Goal: Task Accomplishment & Management: Manage account settings

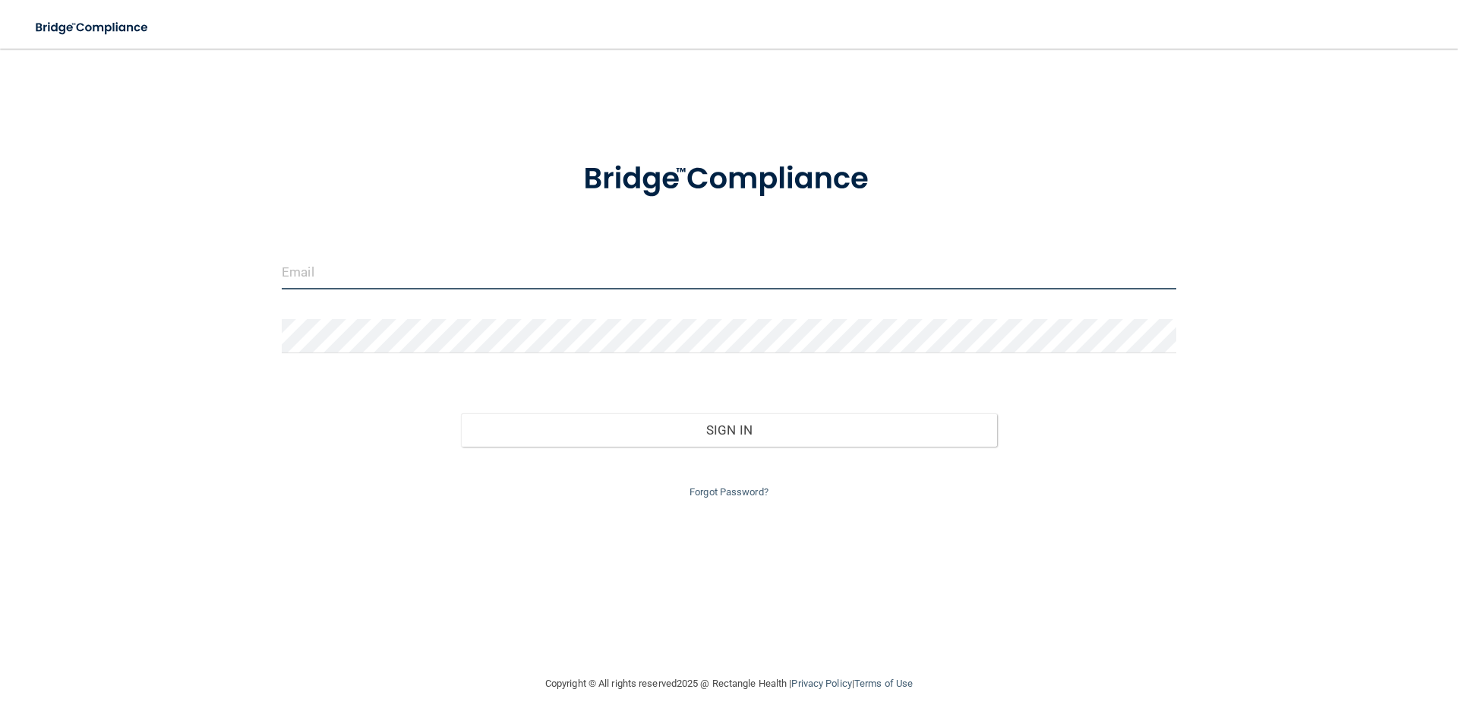
type input "[EMAIL_ADDRESS][DOMAIN_NAME]"
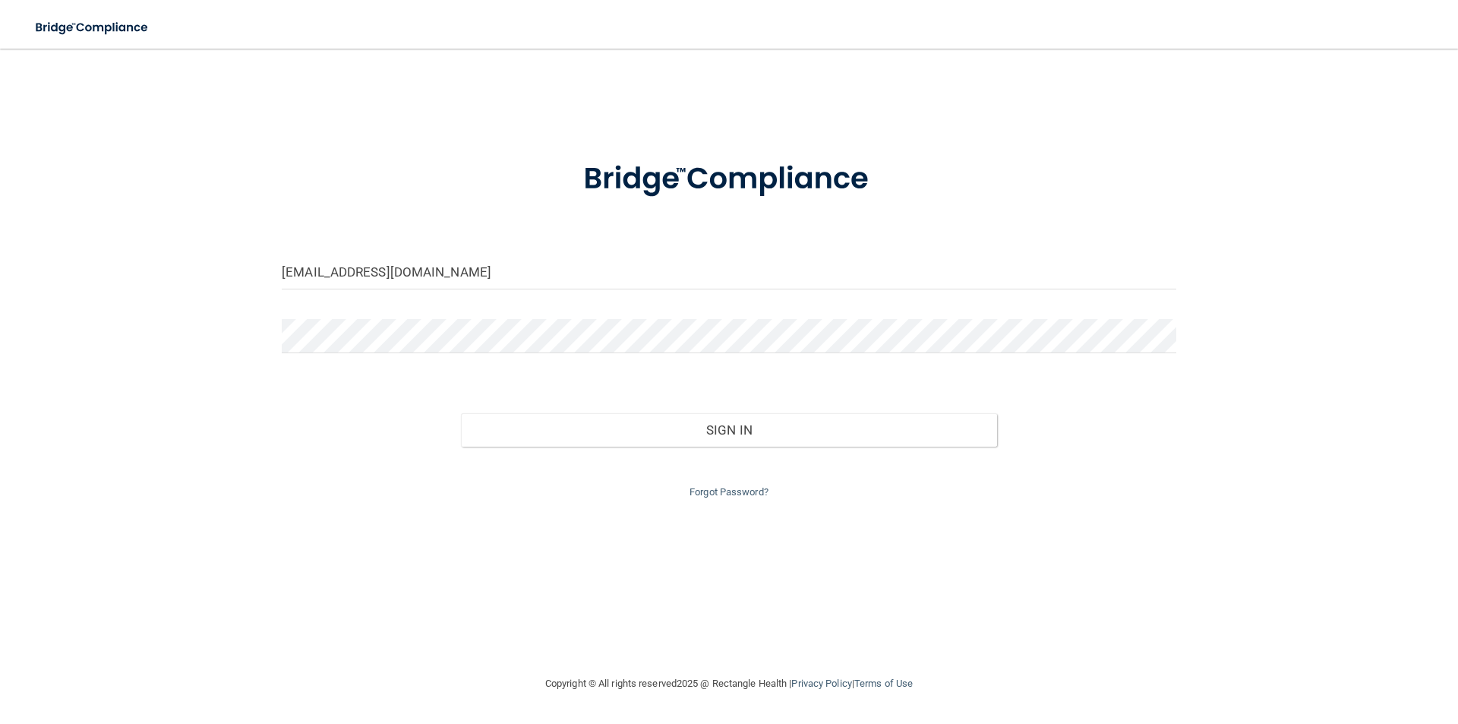
click at [679, 447] on div "Forgot Password?" at bounding box center [729, 474] width 918 height 55
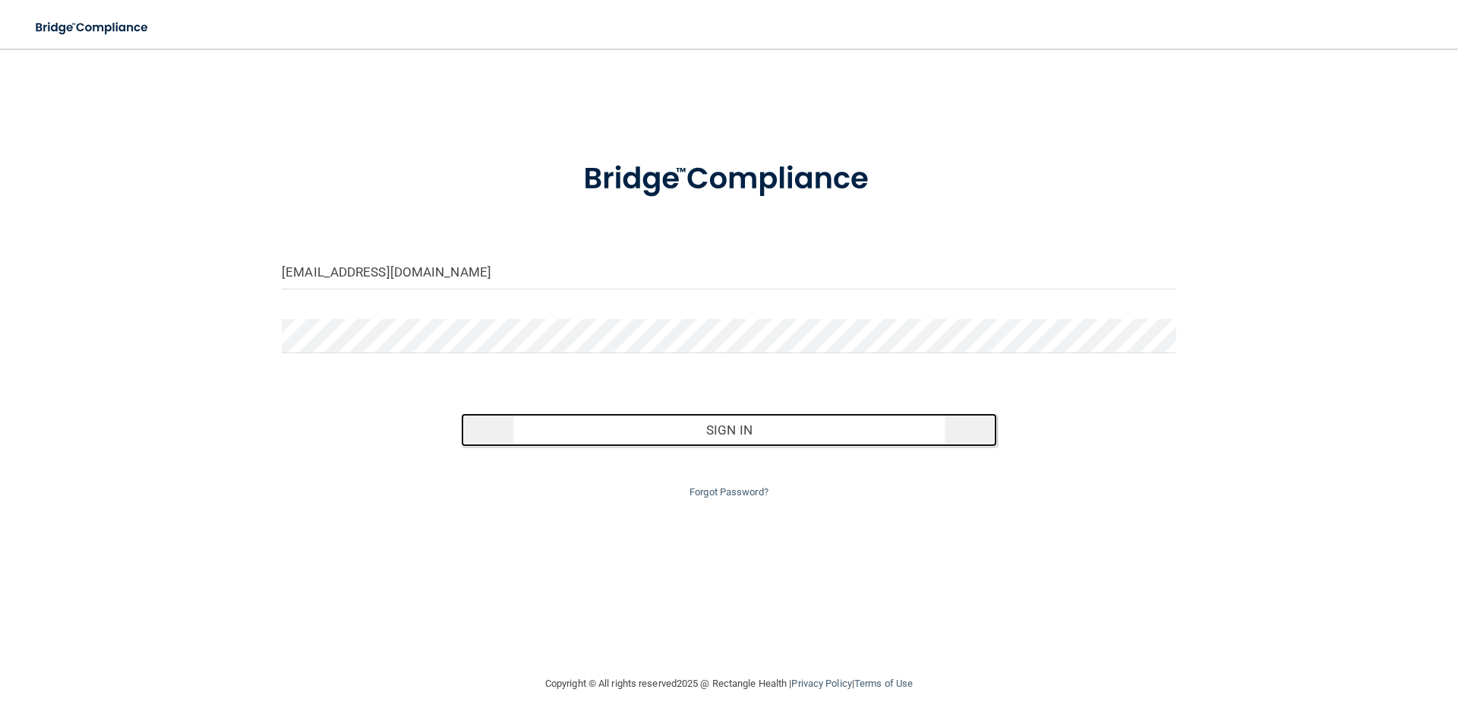
click at [679, 434] on button "Sign In" at bounding box center [729, 429] width 537 height 33
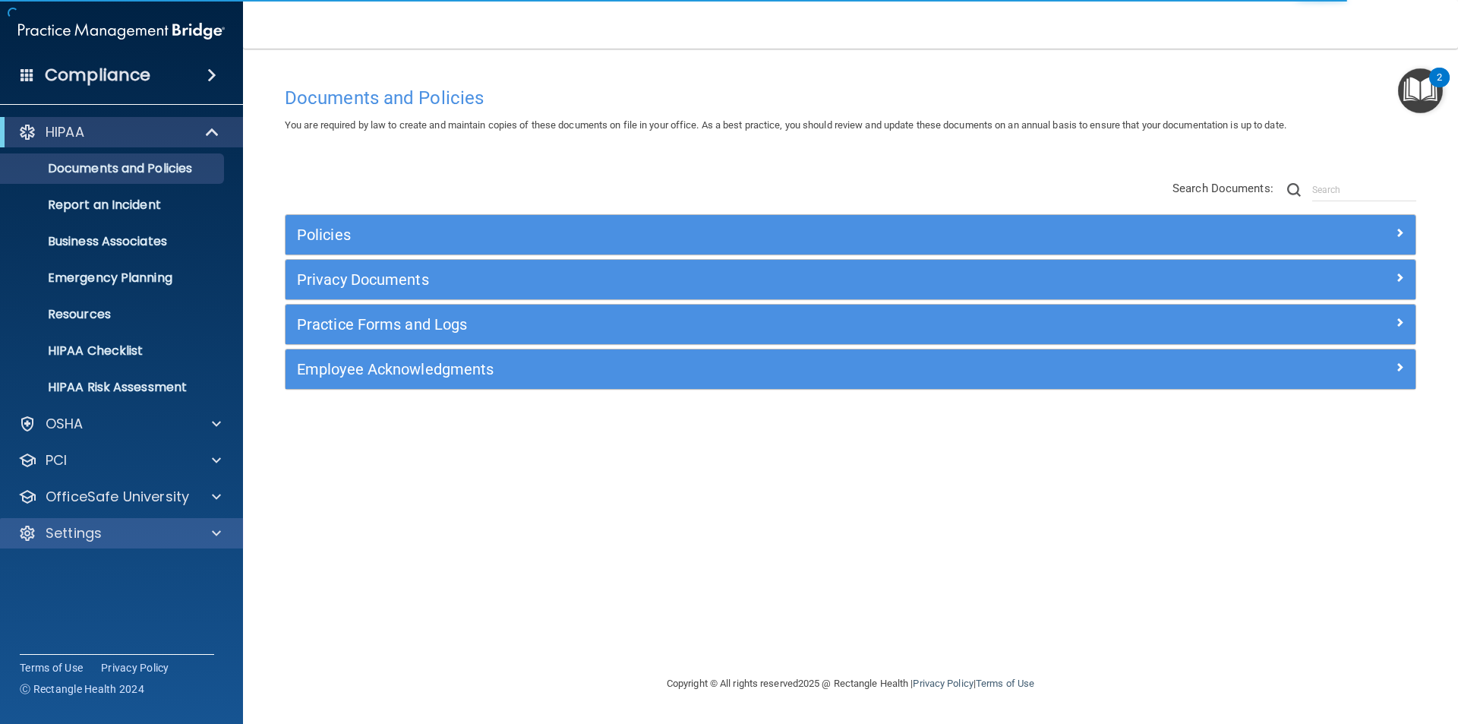
click at [98, 523] on div "Settings" at bounding box center [122, 533] width 244 height 30
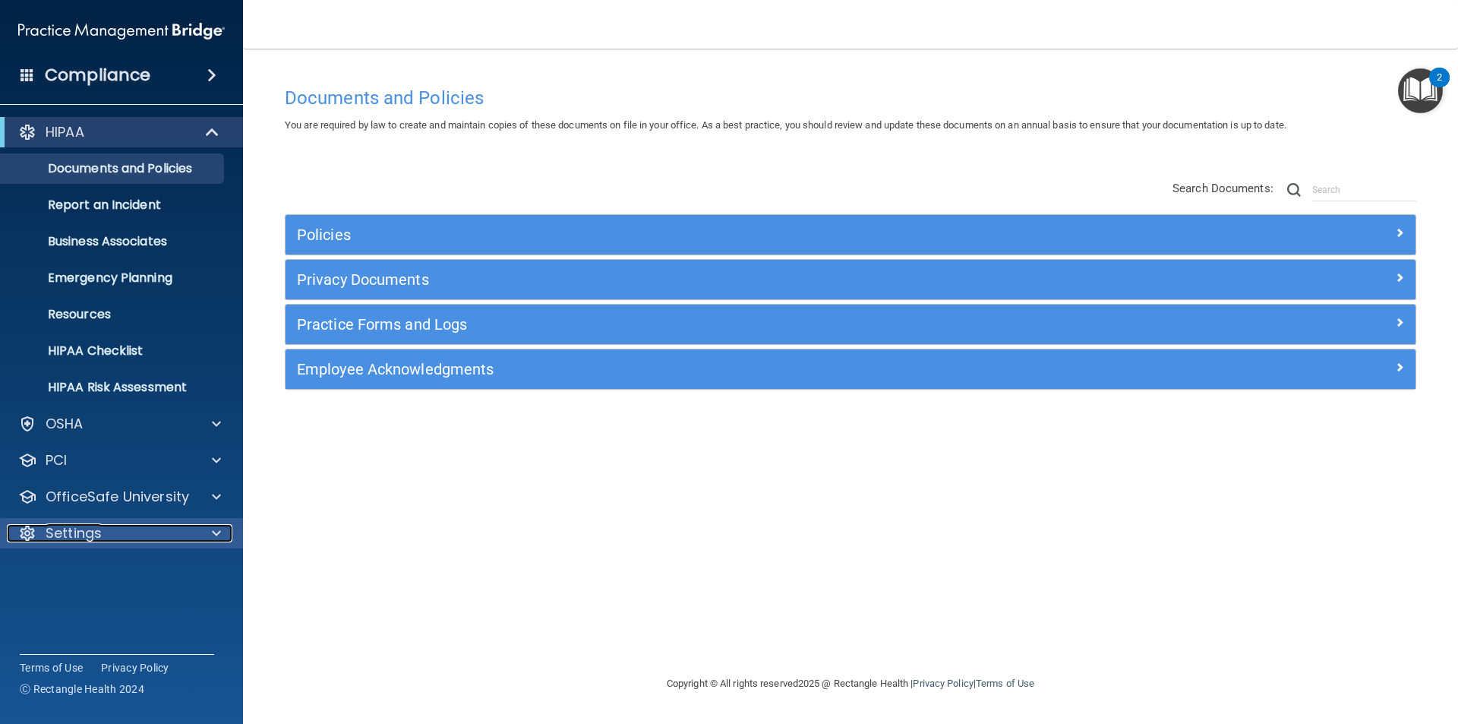
click at [215, 532] on span at bounding box center [216, 533] width 9 height 18
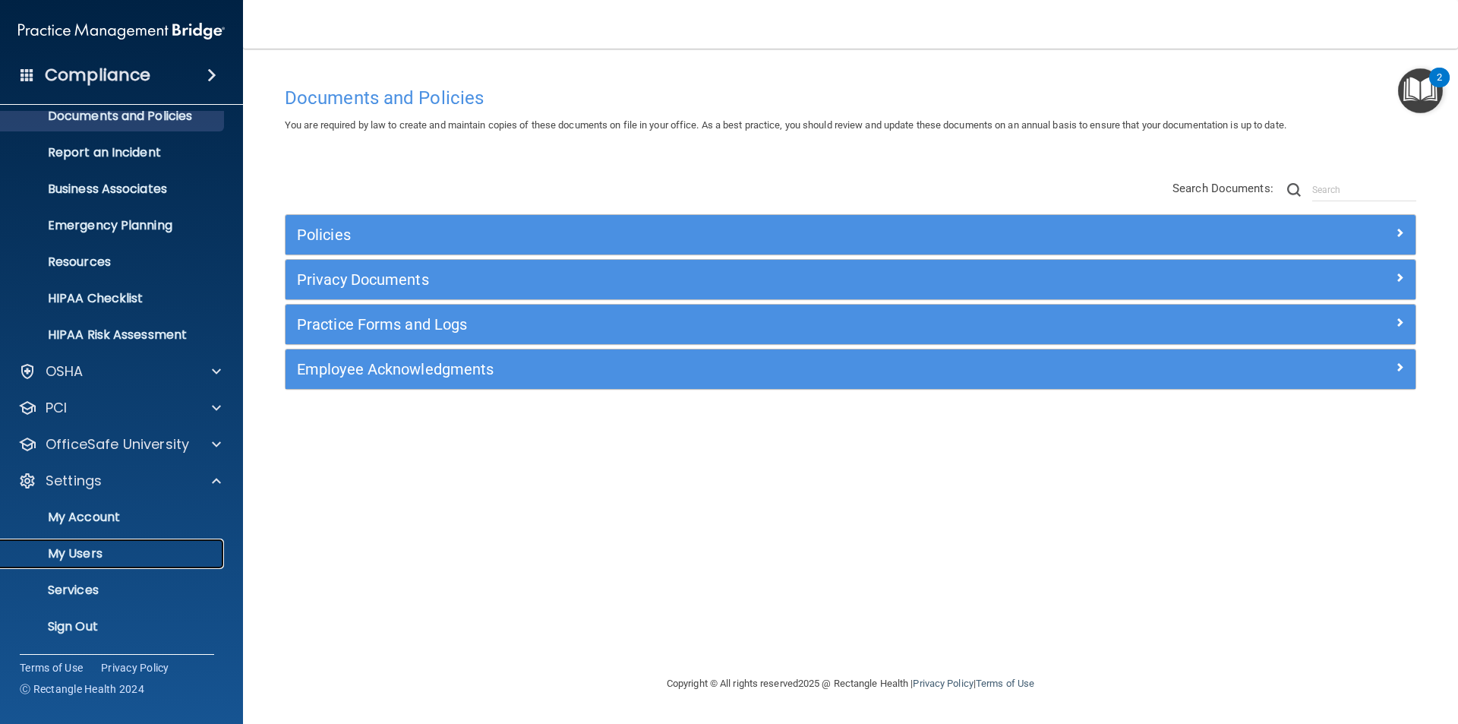
click at [87, 549] on p "My Users" at bounding box center [113, 553] width 207 height 15
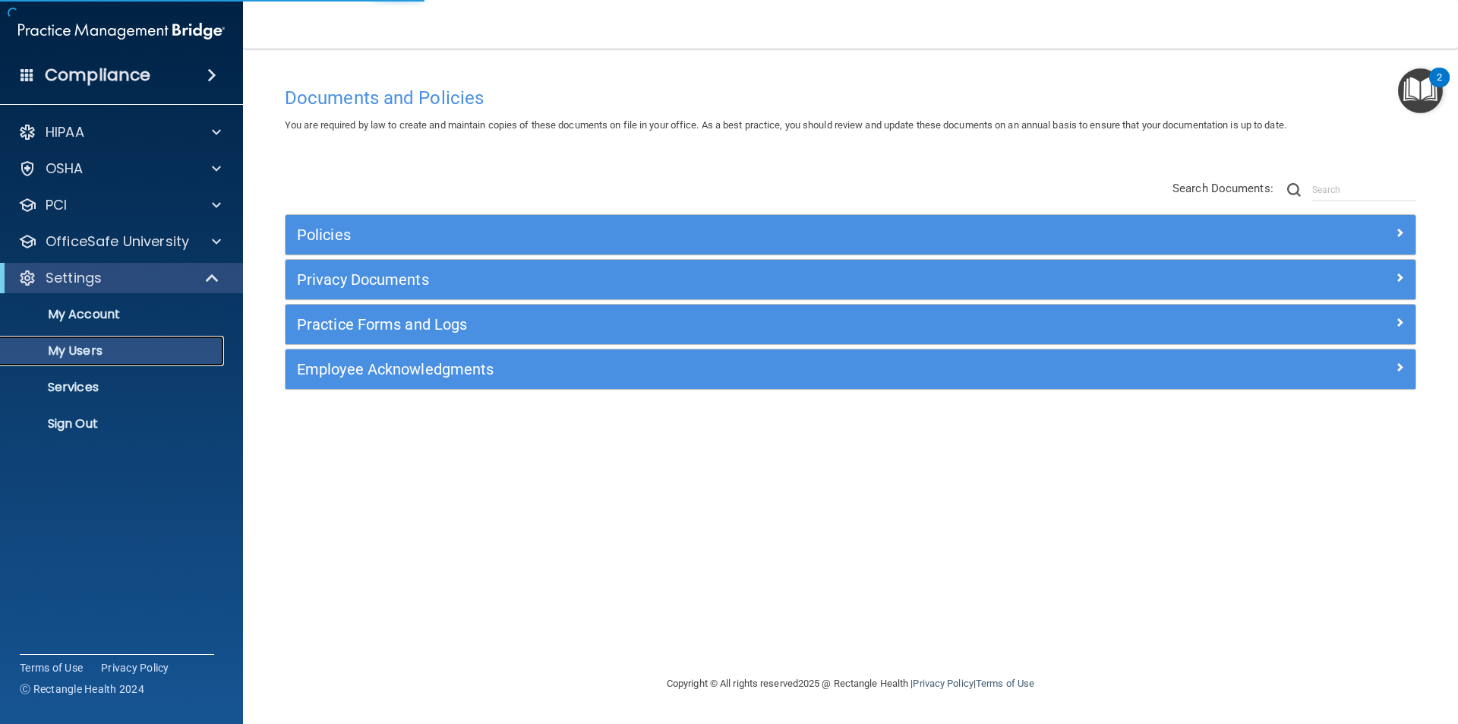
select select "20"
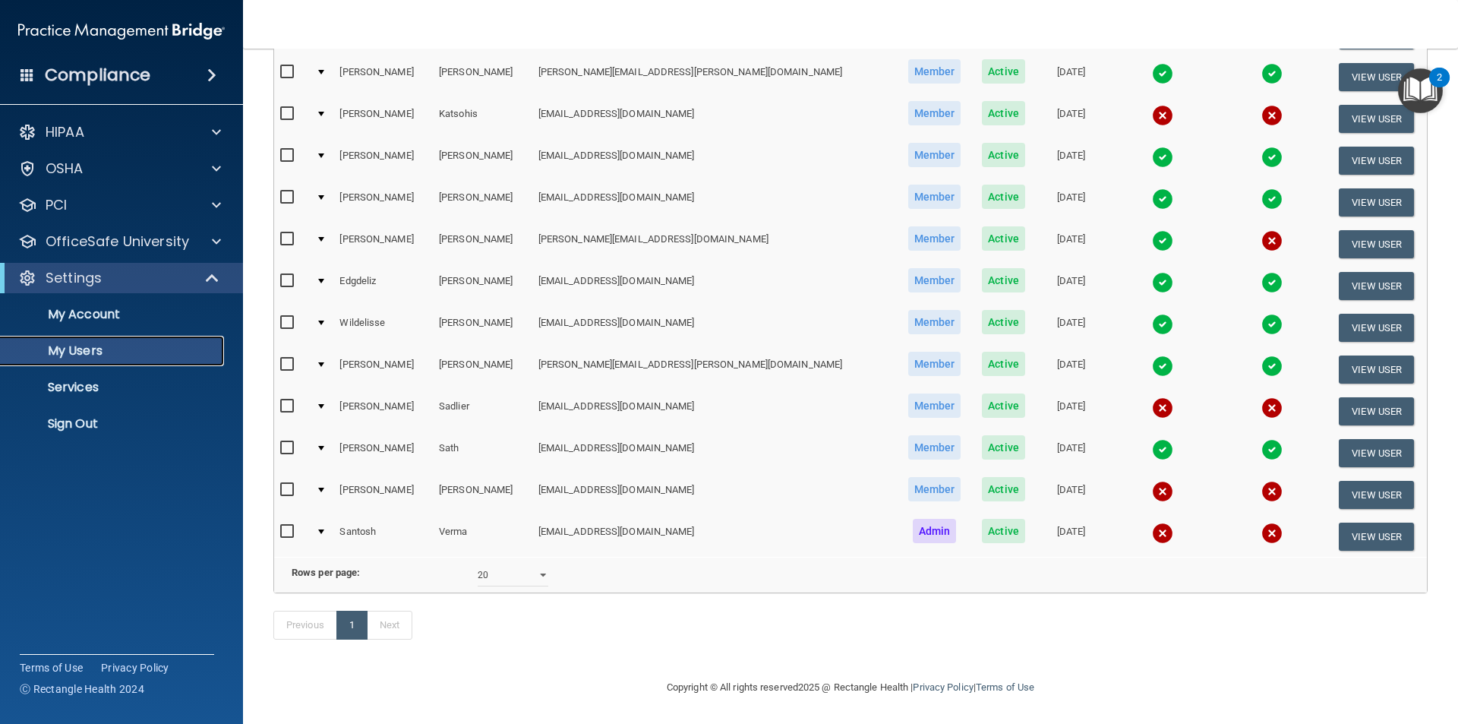
scroll to position [491, 0]
drag, startPoint x: 530, startPoint y: 384, endPoint x: 693, endPoint y: 396, distance: 163.0
click at [693, 396] on td "[EMAIL_ADDRESS][DOMAIN_NAME]" at bounding box center [714, 411] width 365 height 42
click at [1365, 397] on button "View User" at bounding box center [1376, 411] width 75 height 28
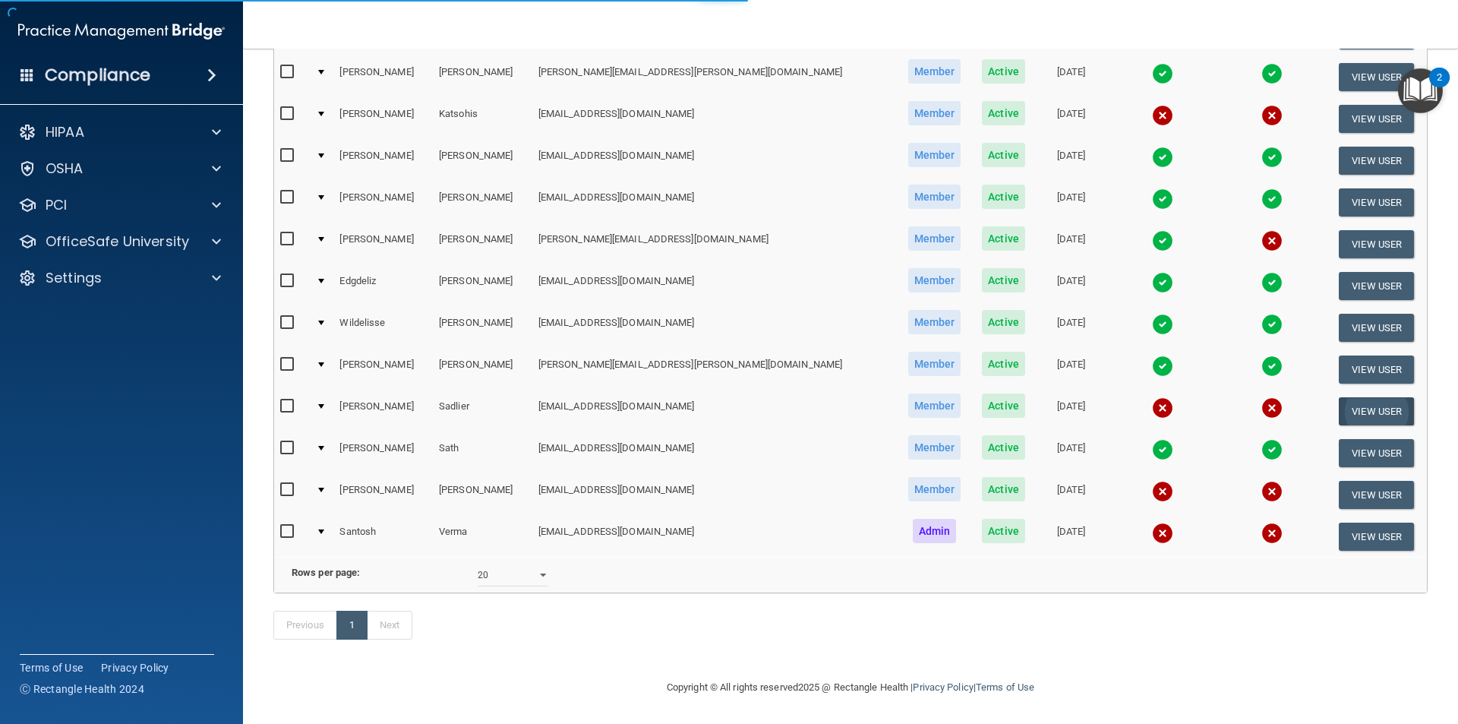
select select "practice_member"
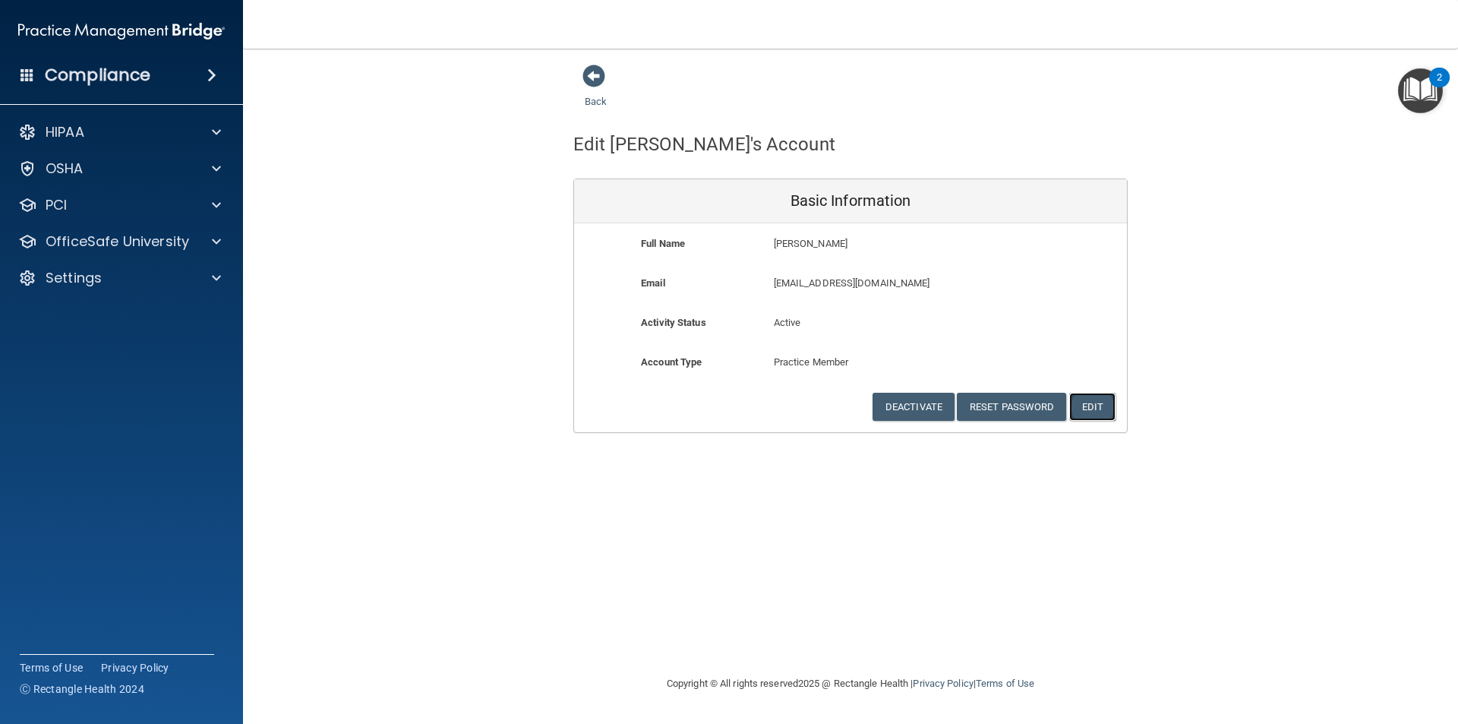
click at [1109, 402] on button "Edit" at bounding box center [1092, 407] width 46 height 28
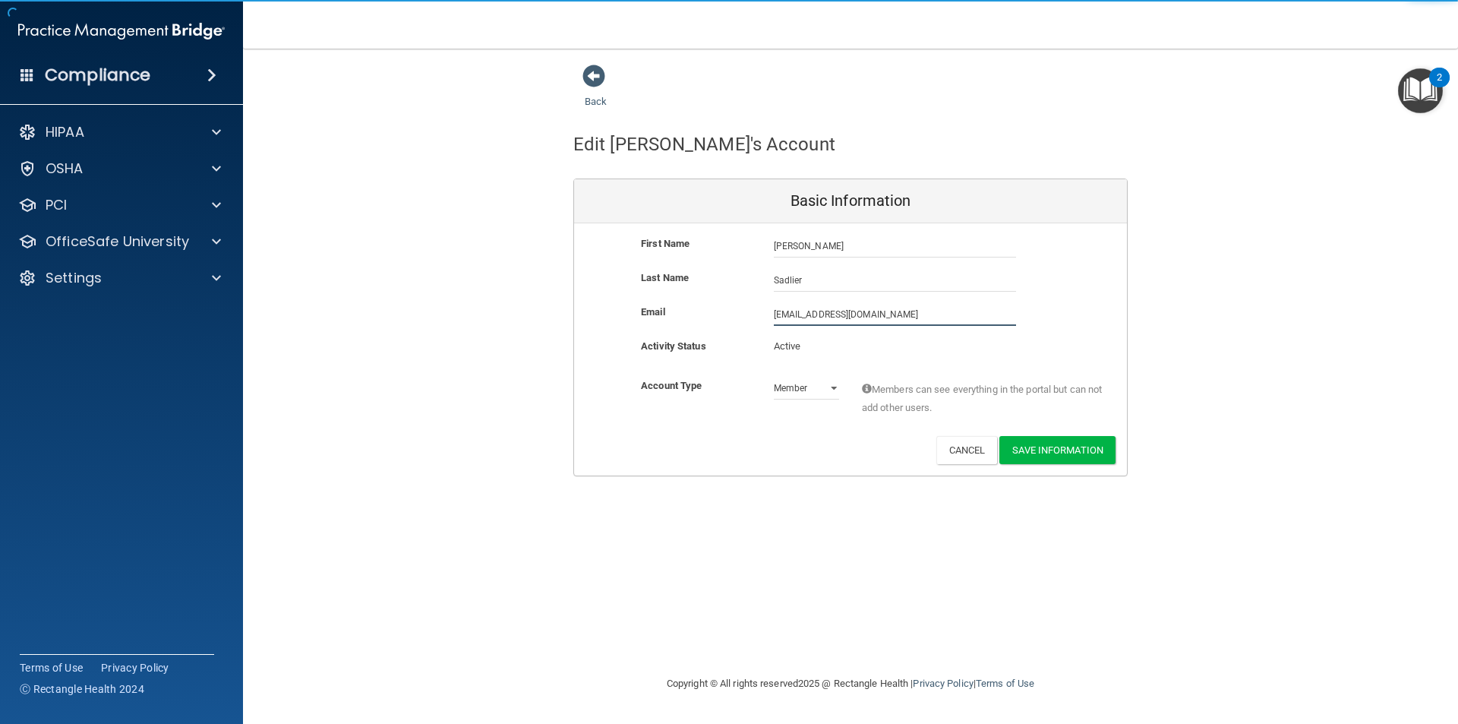
click at [848, 314] on input "[EMAIL_ADDRESS][DOMAIN_NAME]" at bounding box center [895, 314] width 242 height 23
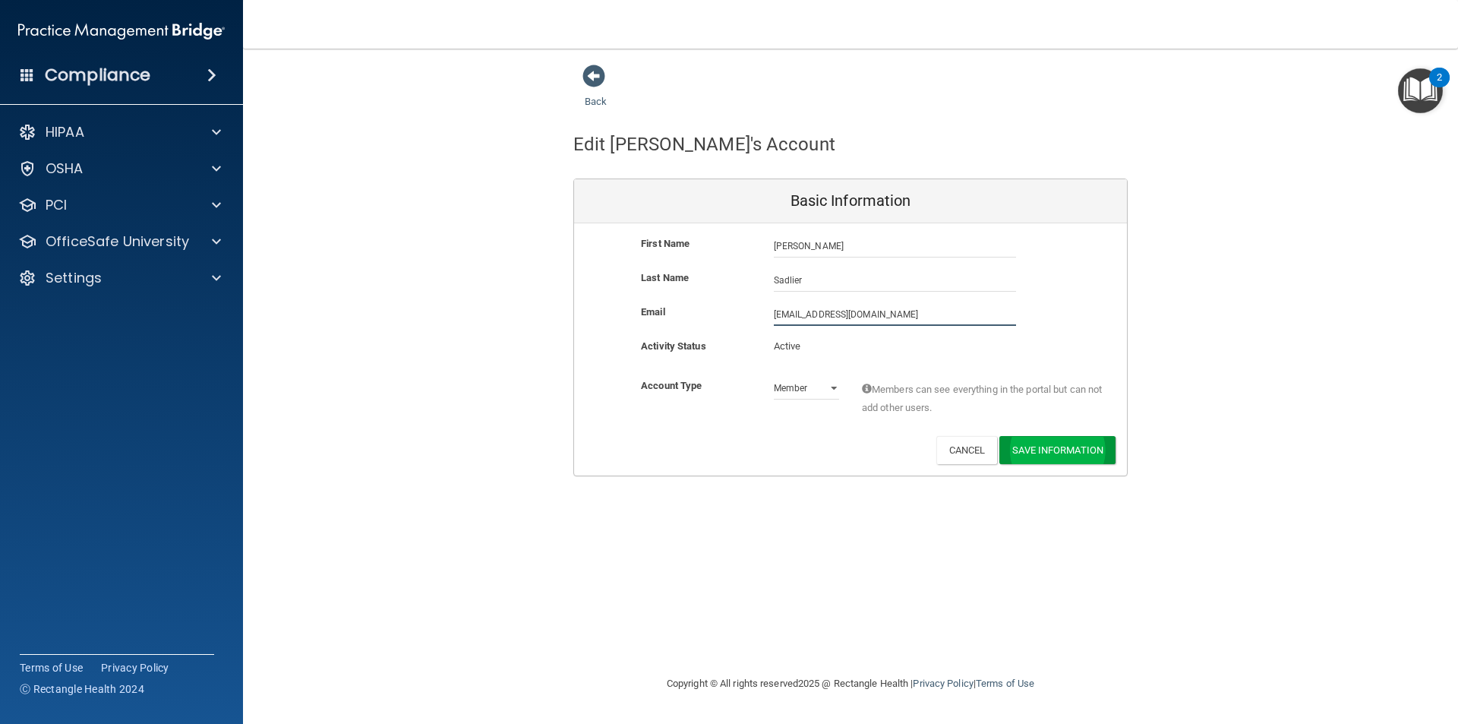
type input "[EMAIL_ADDRESS][DOMAIN_NAME]"
click at [1072, 453] on button "Save Information" at bounding box center [1058, 453] width 116 height 28
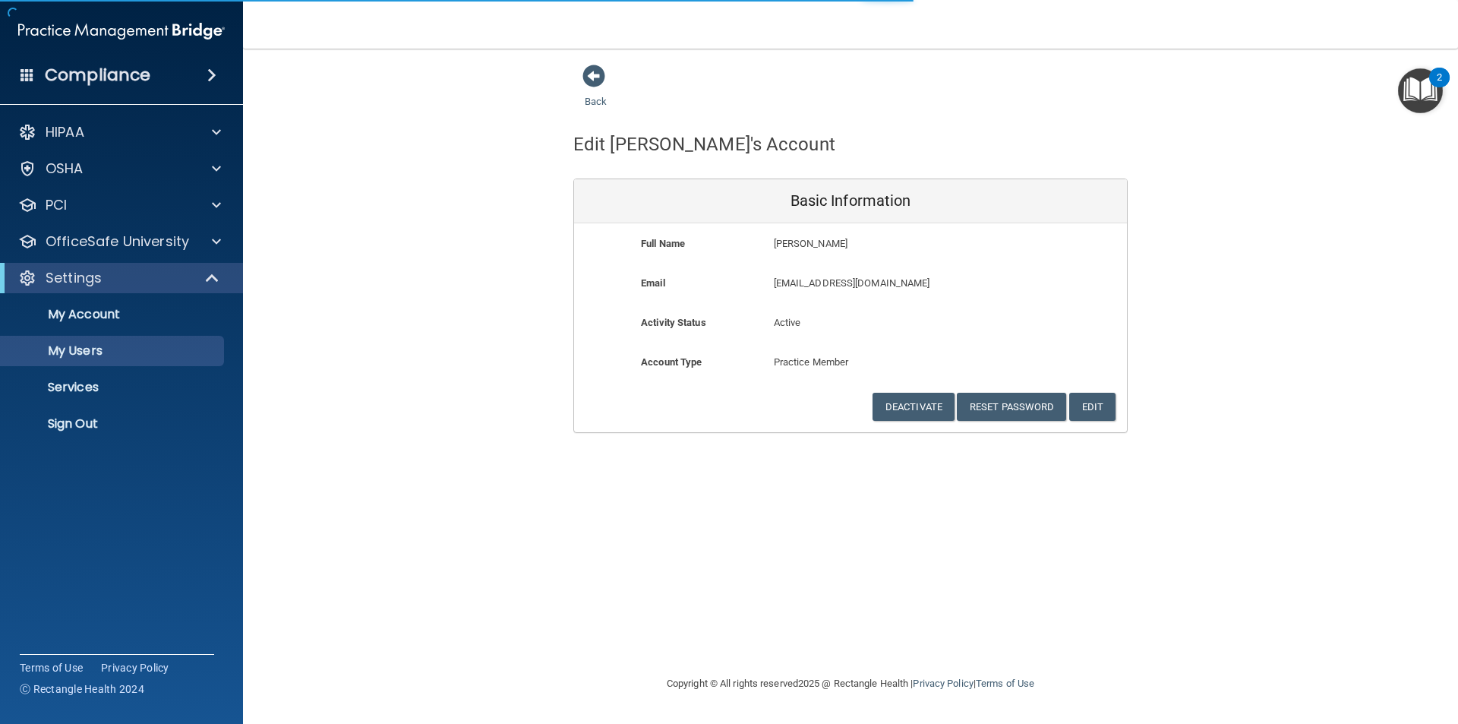
select select "20"
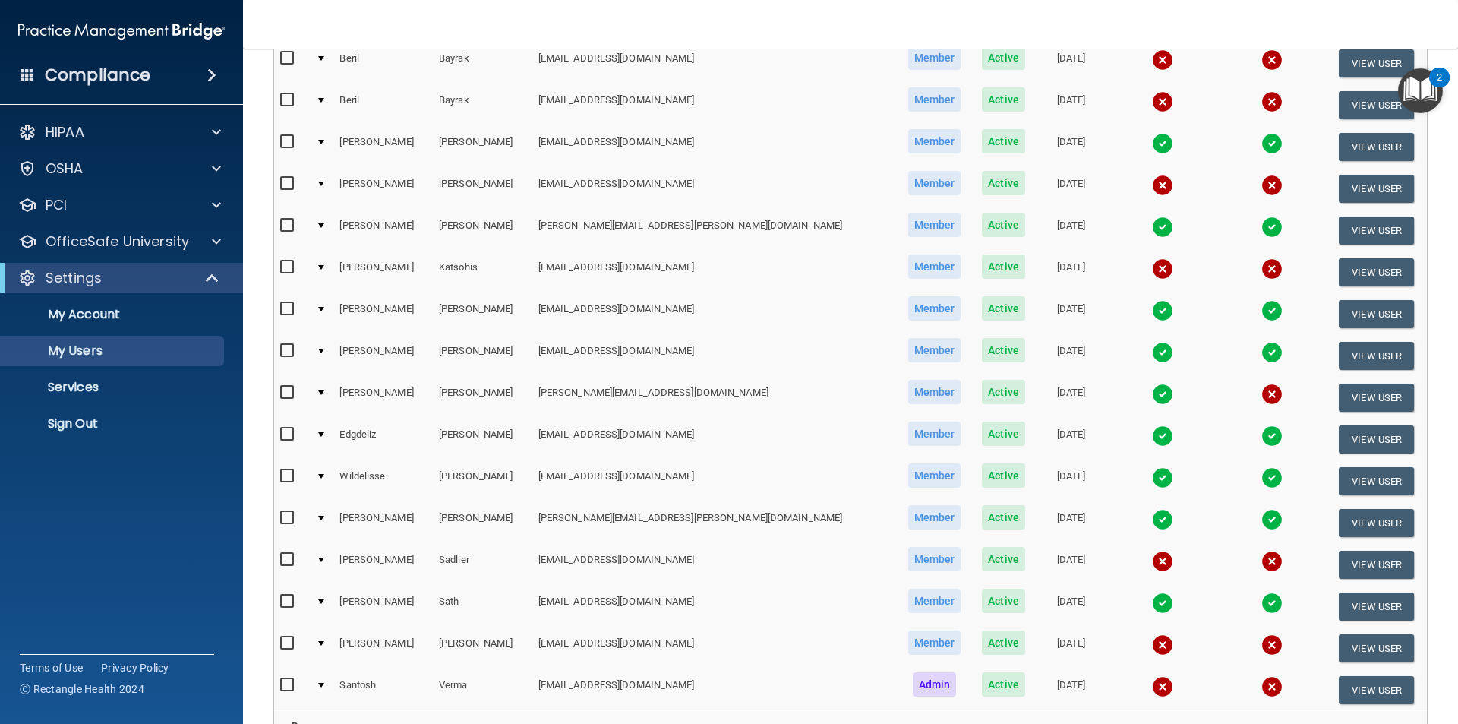
scroll to position [380, 0]
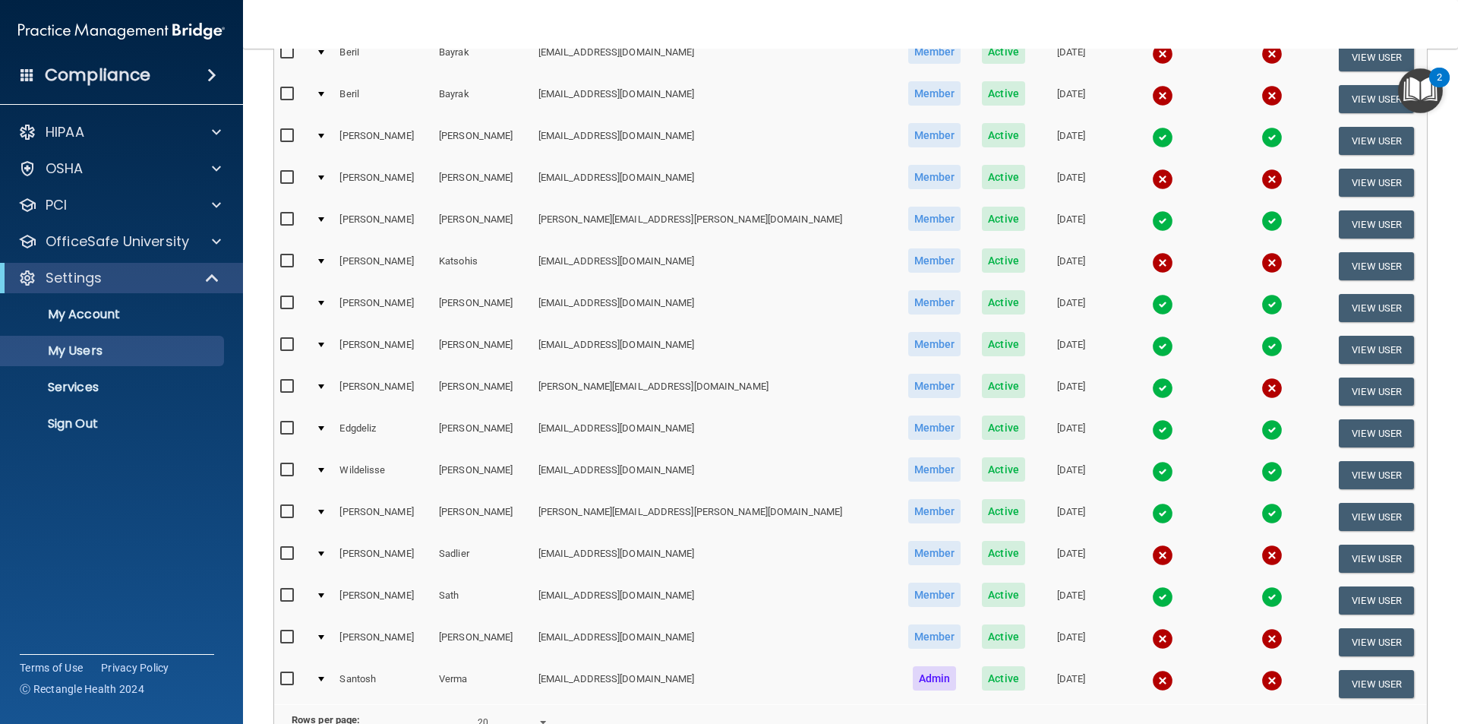
click at [283, 553] on input "checkbox" at bounding box center [288, 554] width 17 height 12
checkbox input "true"
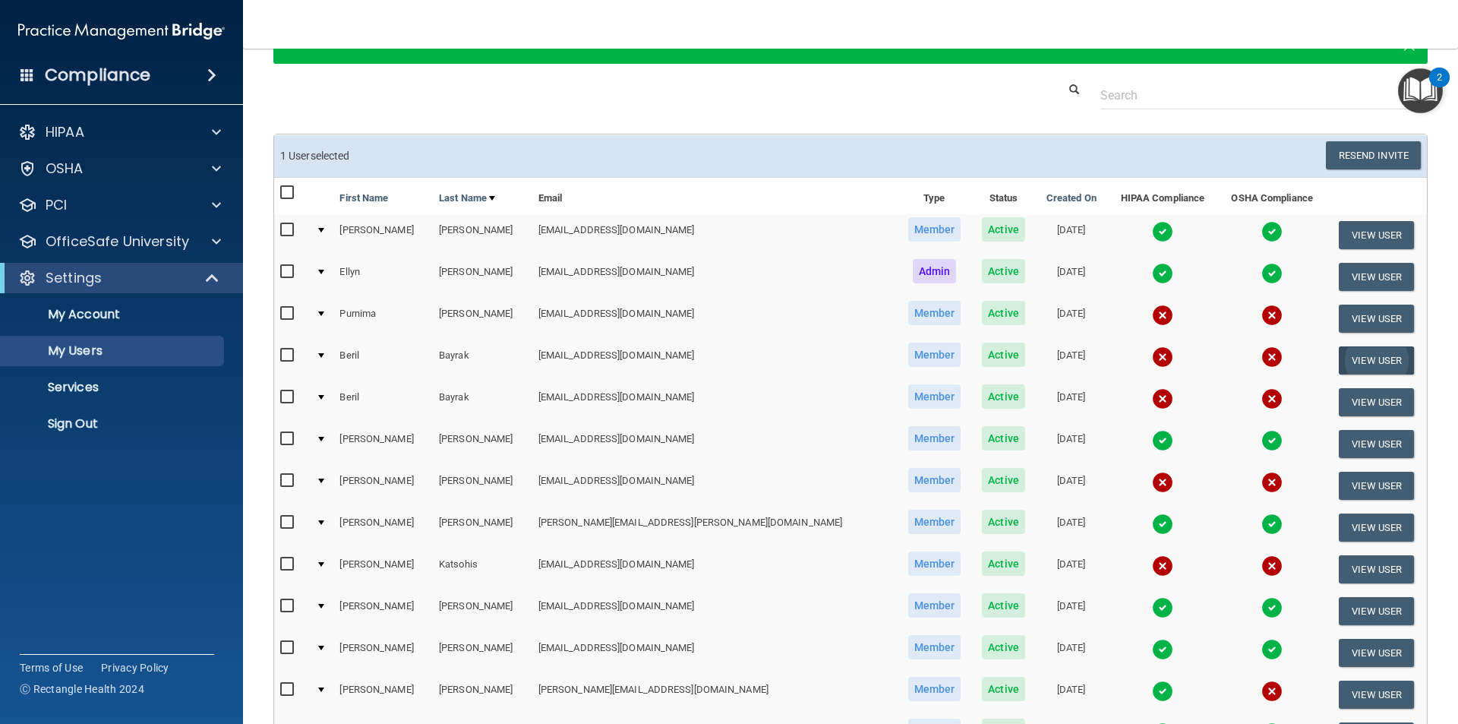
scroll to position [77, 0]
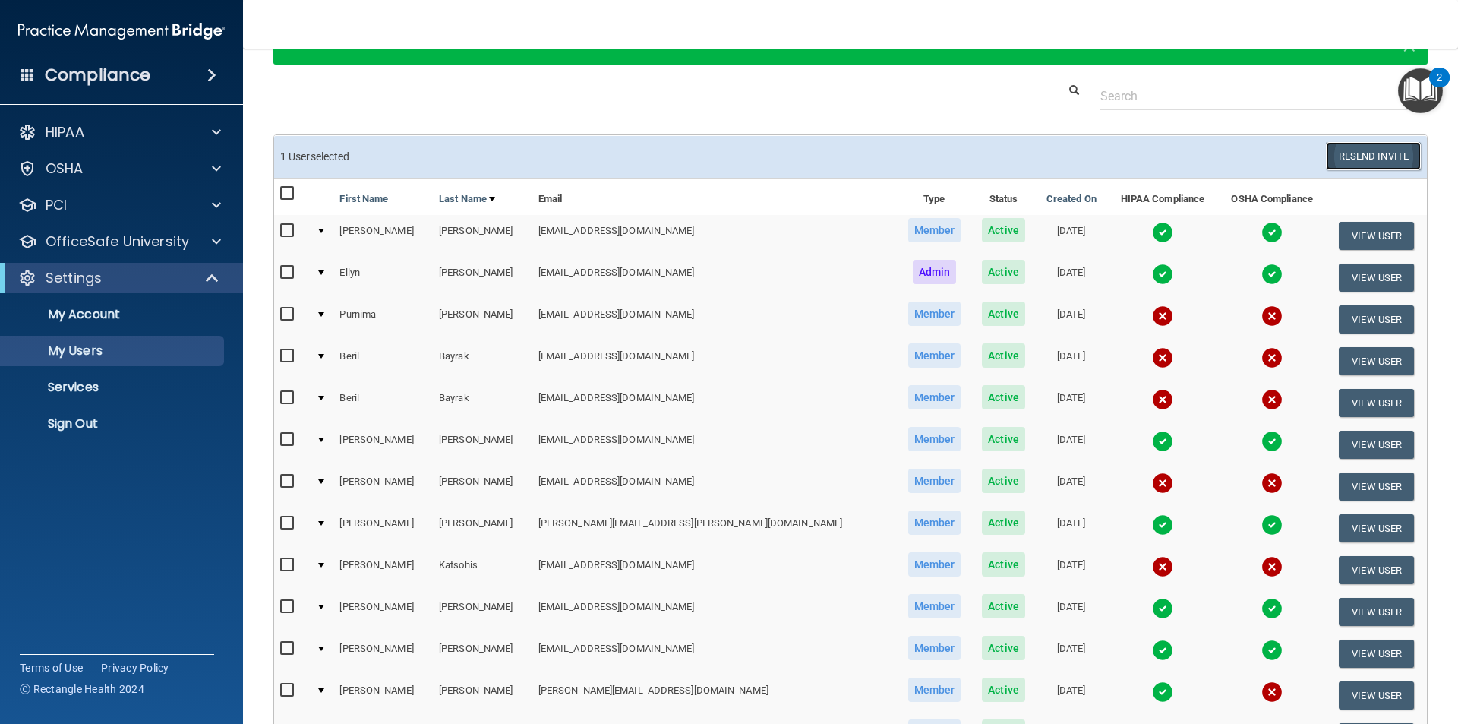
click at [1351, 150] on button "Resend Invite" at bounding box center [1373, 156] width 95 height 28
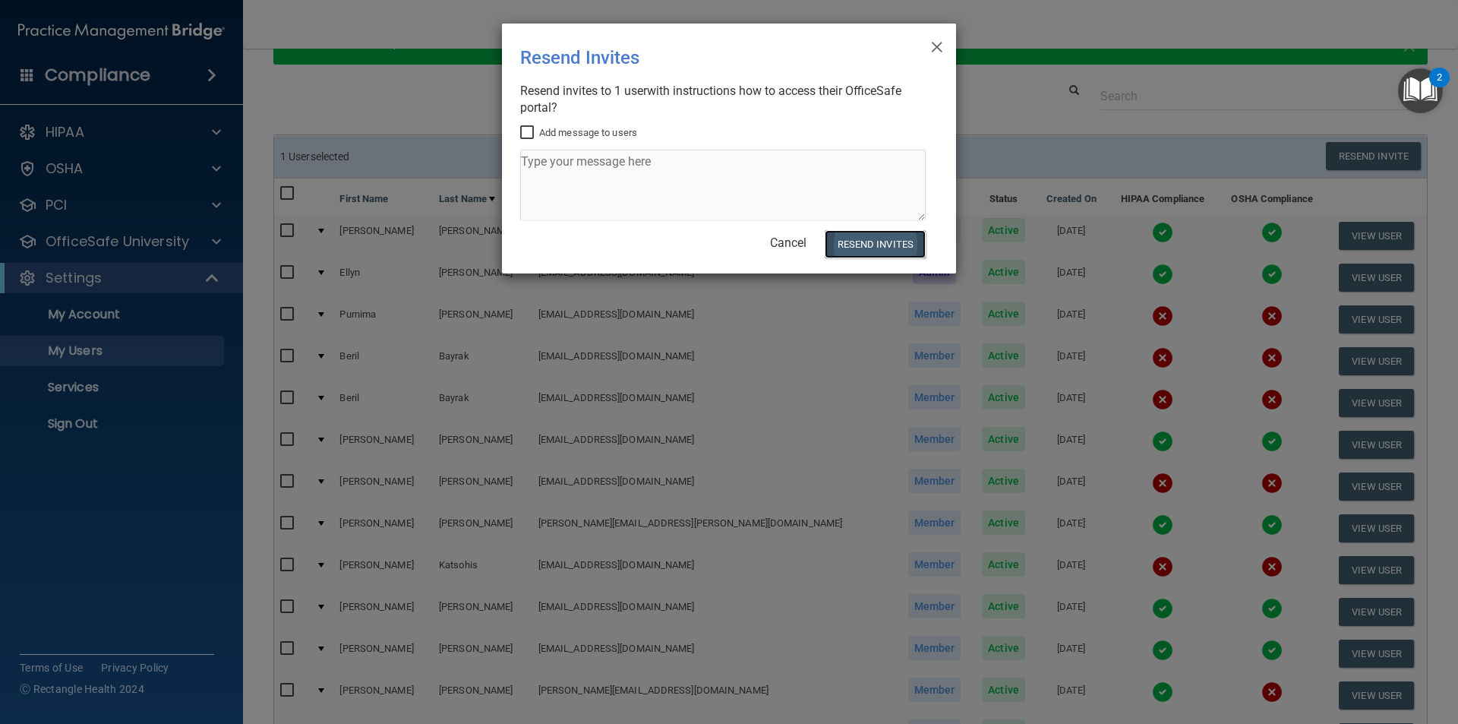
click at [893, 247] on button "Resend Invites" at bounding box center [875, 244] width 101 height 28
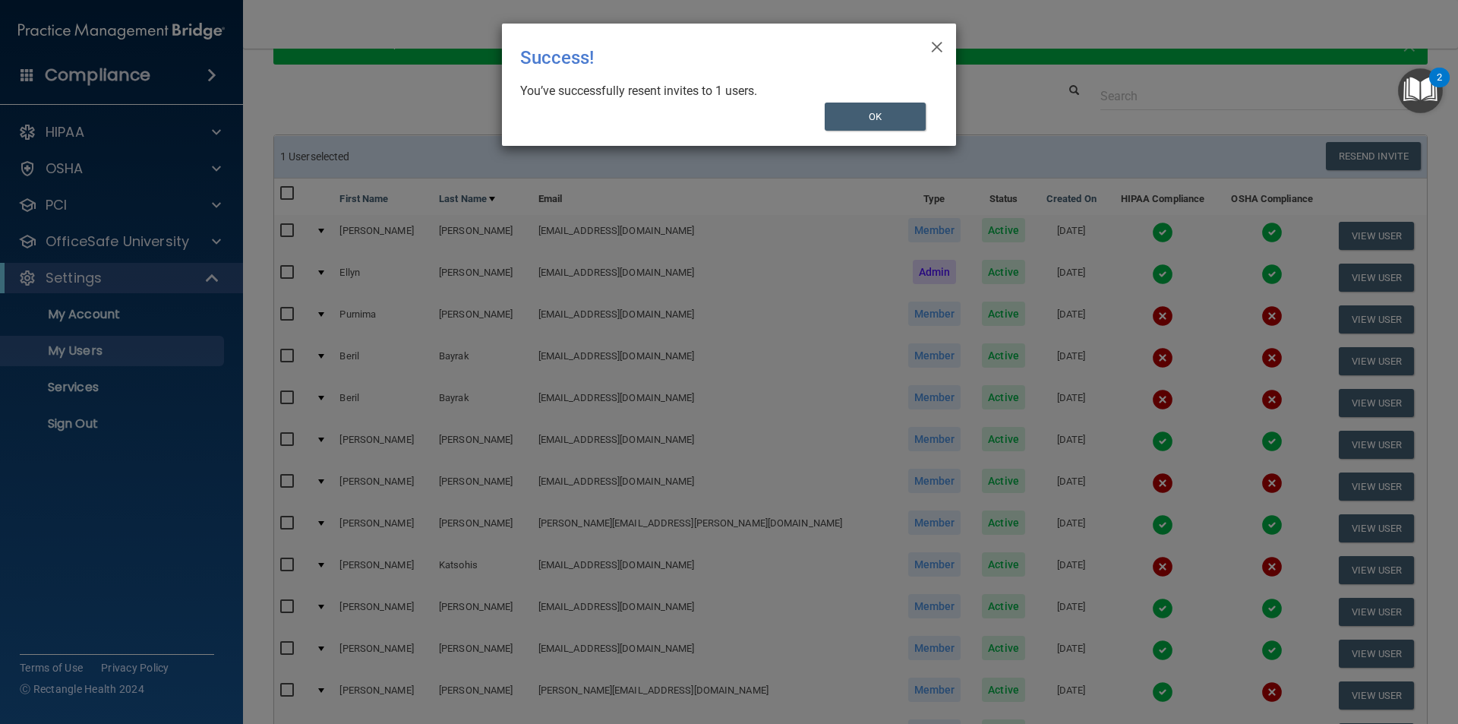
click at [889, 100] on div "× Close Success! You’ve successfully resent invites to 1 users. OK" at bounding box center [729, 85] width 454 height 122
click at [867, 111] on button "OK" at bounding box center [876, 117] width 102 height 28
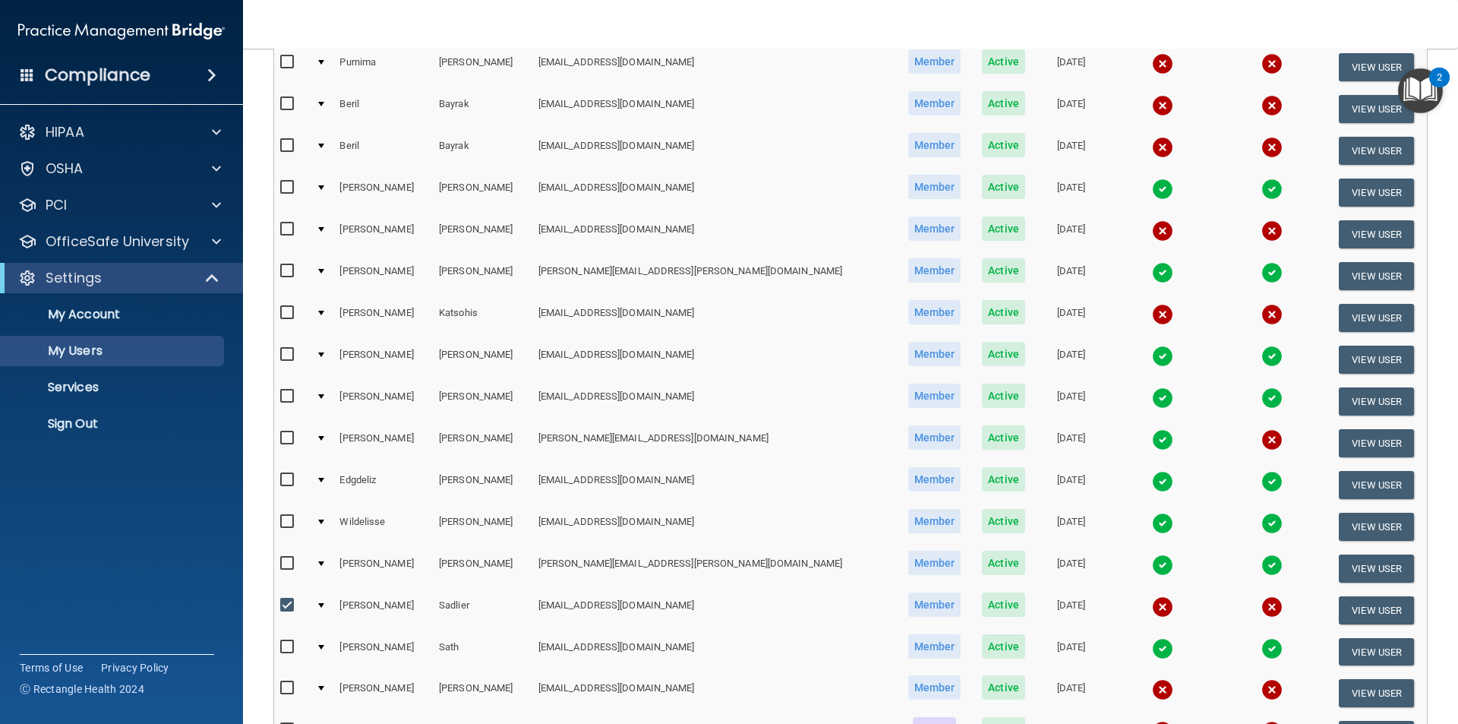
scroll to position [381, 0]
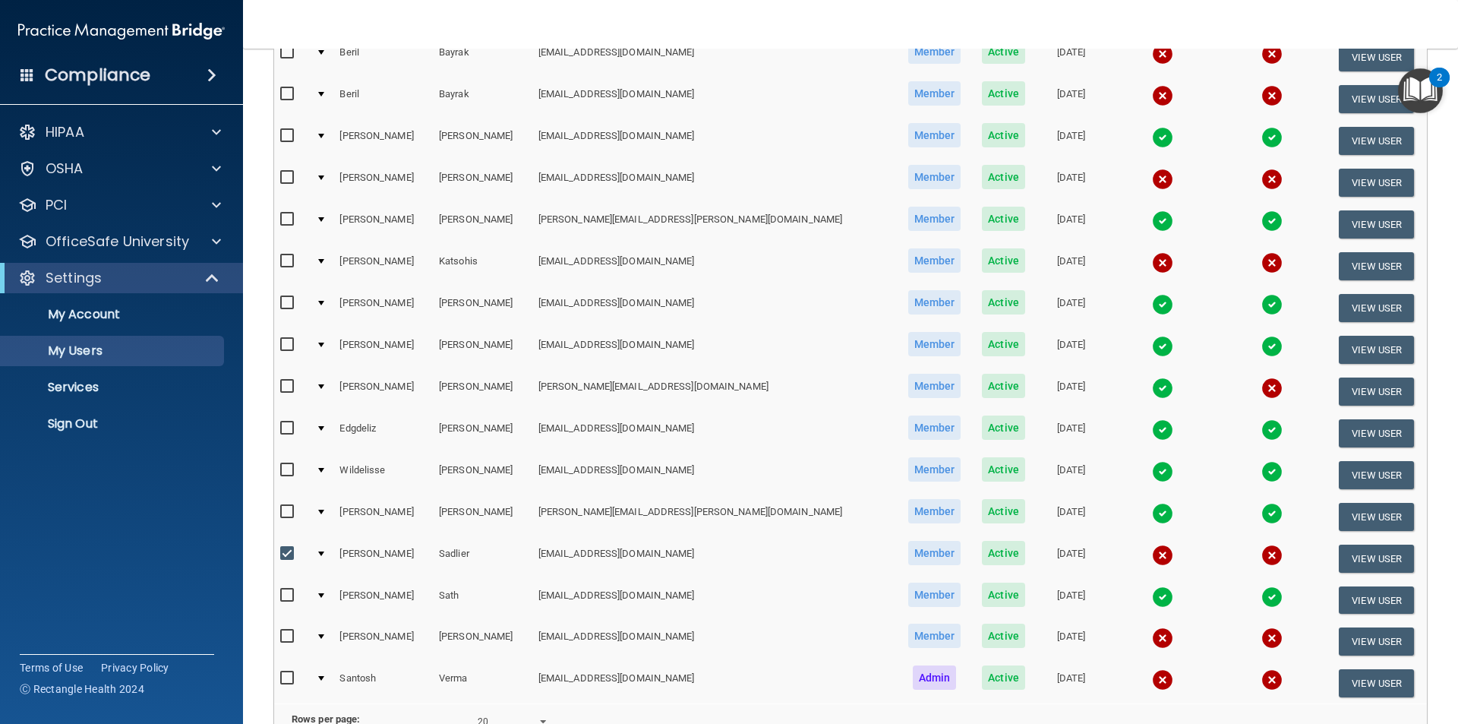
drag, startPoint x: 536, startPoint y: 551, endPoint x: 666, endPoint y: 551, distance: 130.6
click at [666, 551] on td "[EMAIL_ADDRESS][DOMAIN_NAME]" at bounding box center [714, 559] width 365 height 42
drag, startPoint x: 531, startPoint y: 554, endPoint x: 697, endPoint y: 549, distance: 166.4
click at [697, 549] on td "[EMAIL_ADDRESS][DOMAIN_NAME]" at bounding box center [714, 559] width 365 height 42
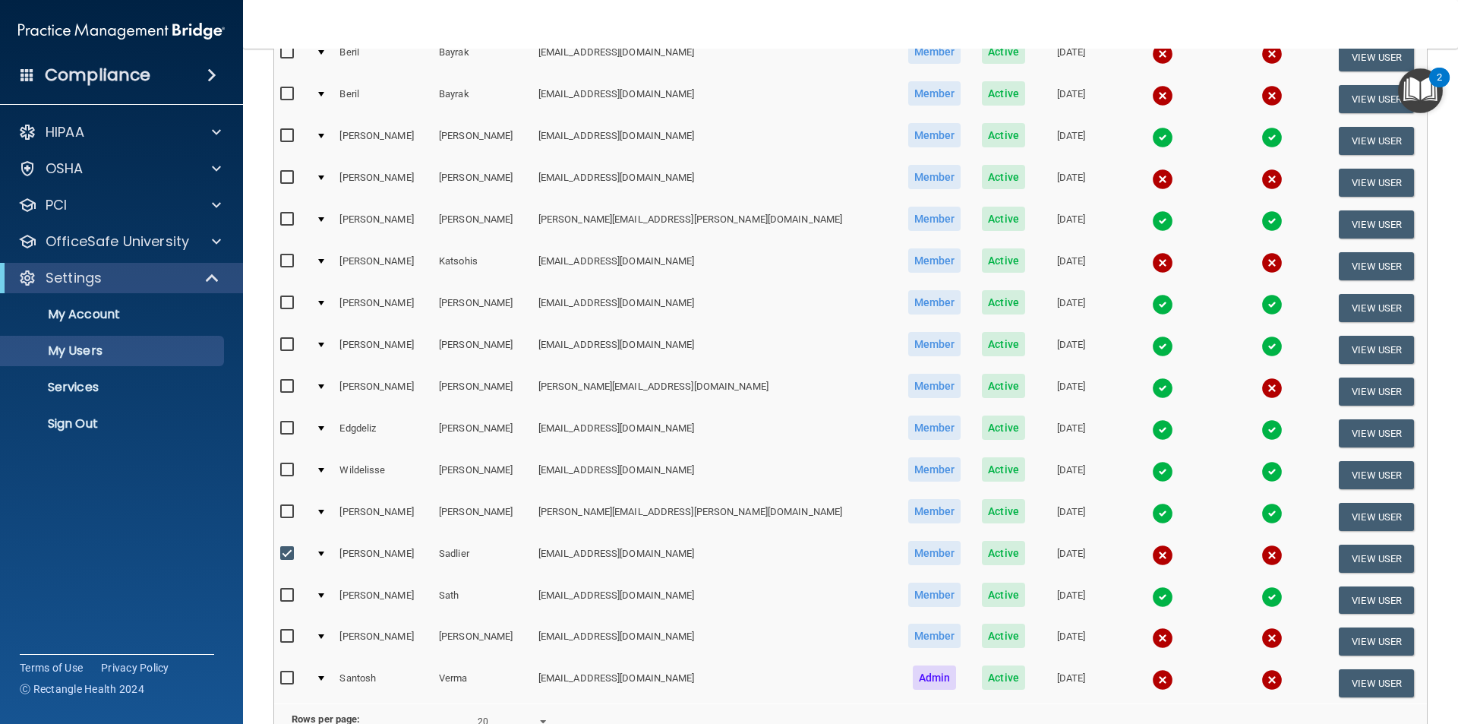
copy td "[EMAIL_ADDRESS][DOMAIN_NAME]"
